Goal: Information Seeking & Learning: Learn about a topic

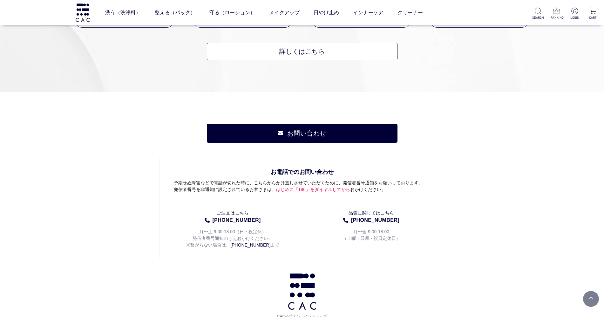
click at [93, 135] on div "お問い合わせ お電話でのお問い合わせ 予期せぬ障害などで電話が切れた時に、こちらからかけ直しさせていただくために、発信者番号通知をお願いしております。 発信者…" at bounding box center [302, 307] width 604 height 430
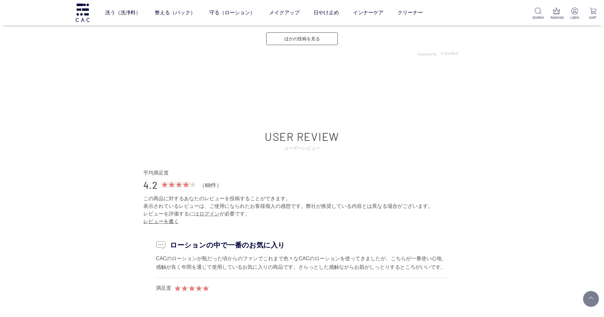
scroll to position [3072, 0]
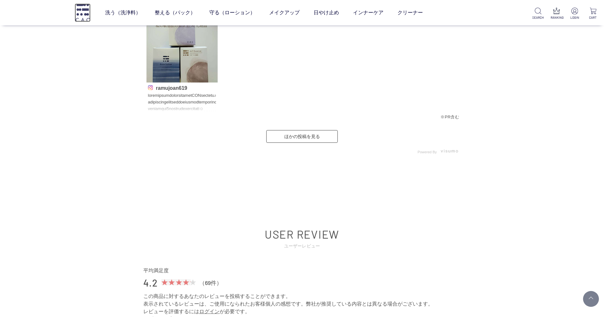
click at [80, 11] on img at bounding box center [83, 12] width 16 height 18
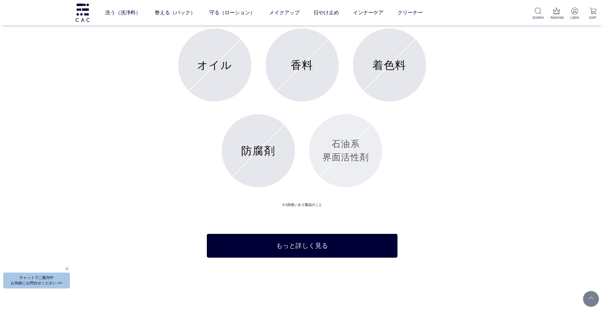
scroll to position [2676, 0]
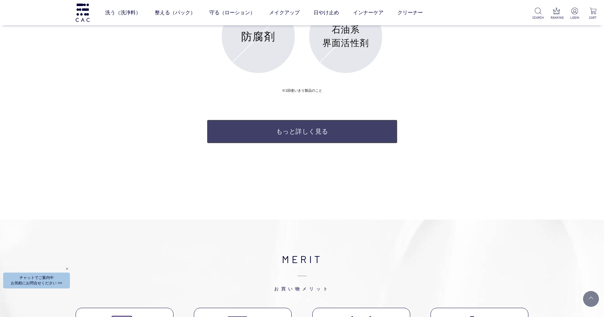
click at [338, 140] on link "もっと詳しく見る" at bounding box center [302, 132] width 191 height 24
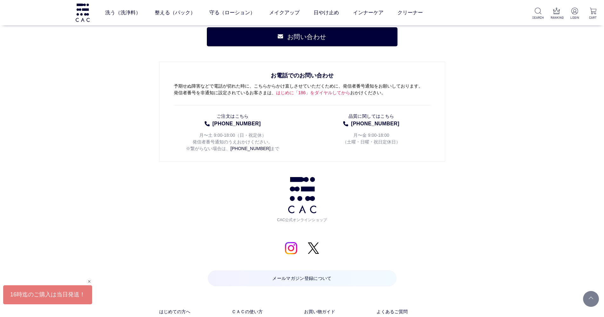
scroll to position [4607, 0]
